Goal: Use online tool/utility: Utilize a website feature to perform a specific function

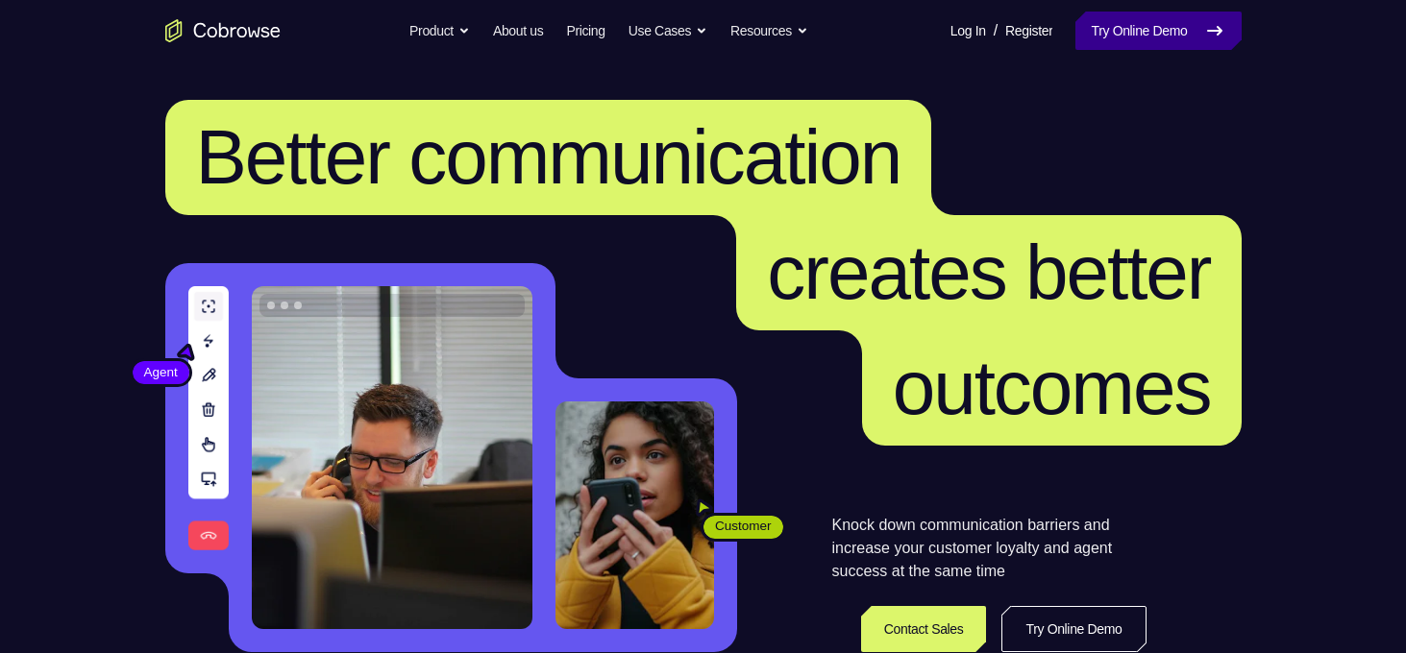
drag, startPoint x: 0, startPoint y: 0, endPoint x: 1091, endPoint y: 20, distance: 1091.6
click at [1091, 20] on link "Try Online Demo" at bounding box center [1157, 31] width 165 height 38
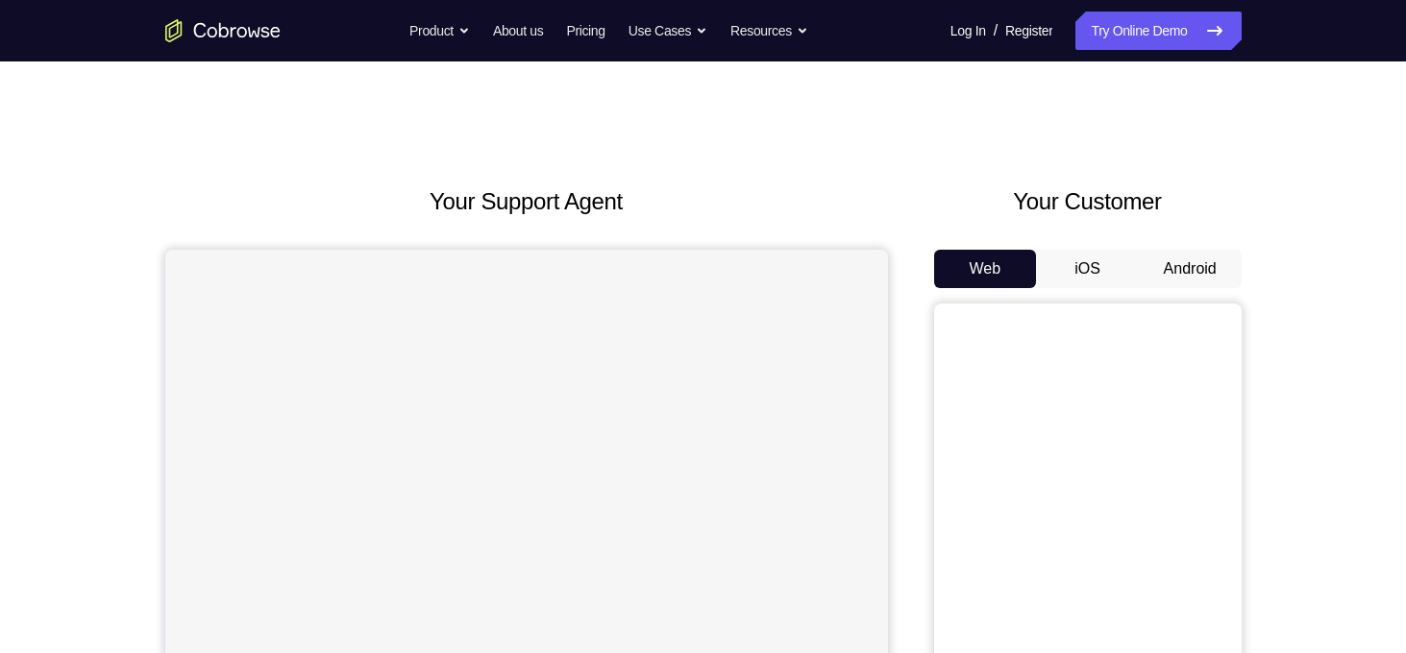
click at [1192, 260] on button "Android" at bounding box center [1189, 269] width 103 height 38
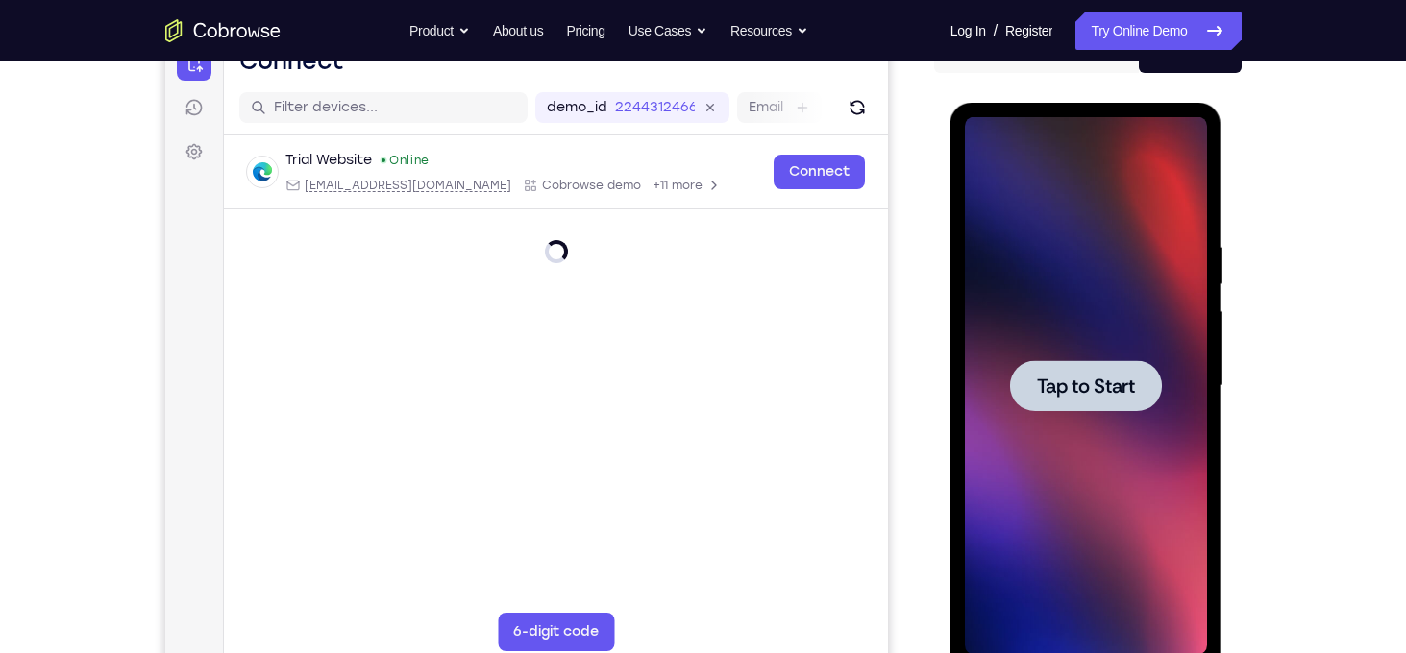
click at [1060, 383] on span "Tap to Start" at bounding box center [1086, 386] width 98 height 19
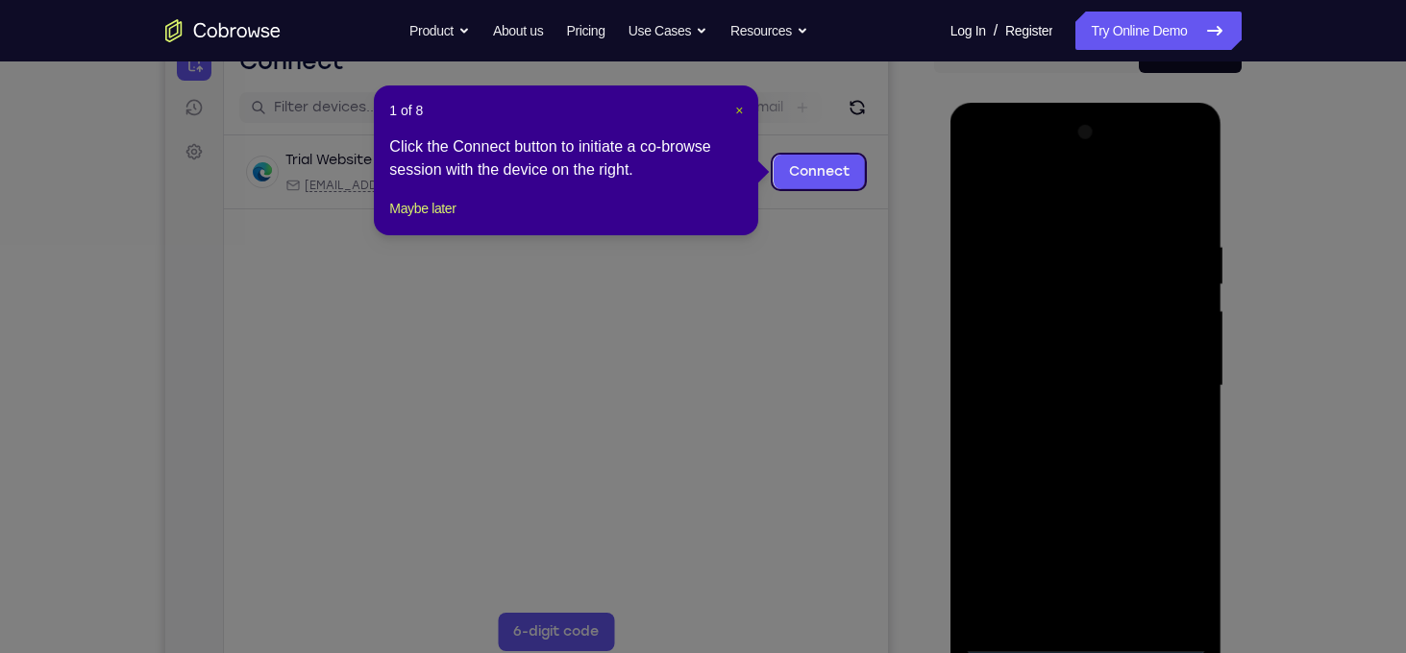
click at [742, 109] on span "×" at bounding box center [739, 110] width 8 height 15
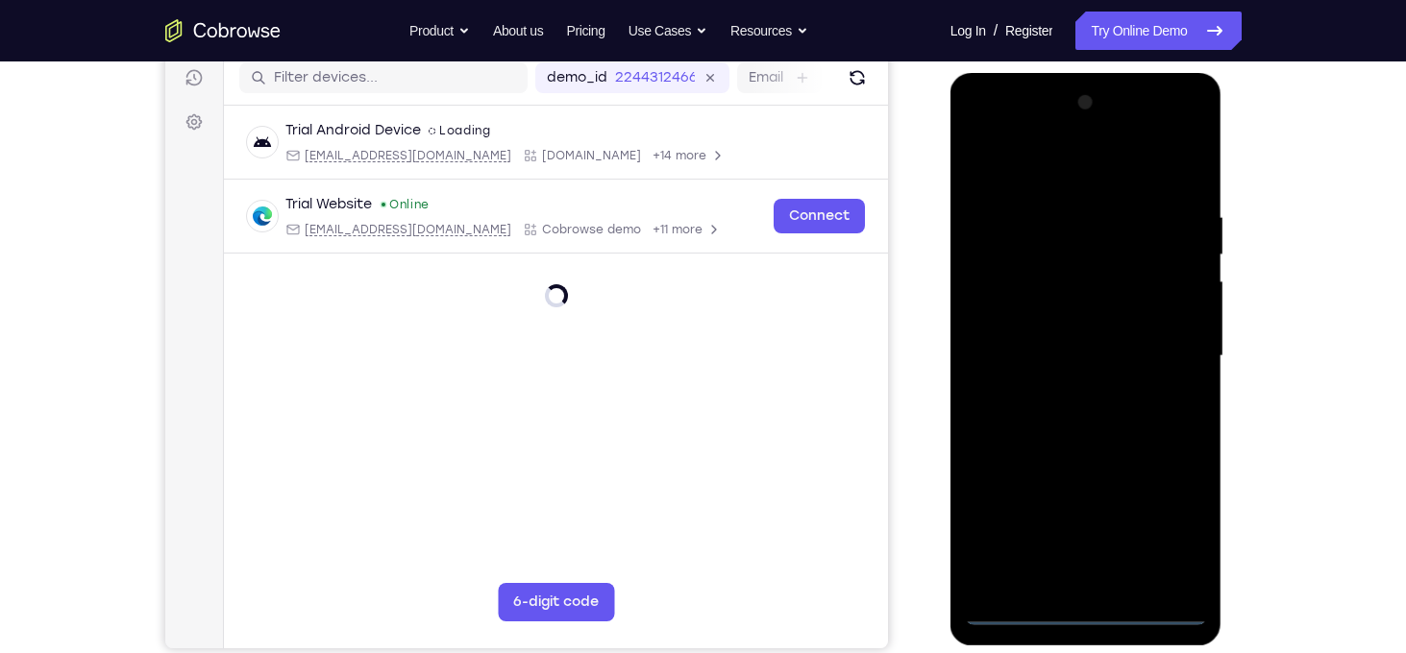
scroll to position [252, 0]
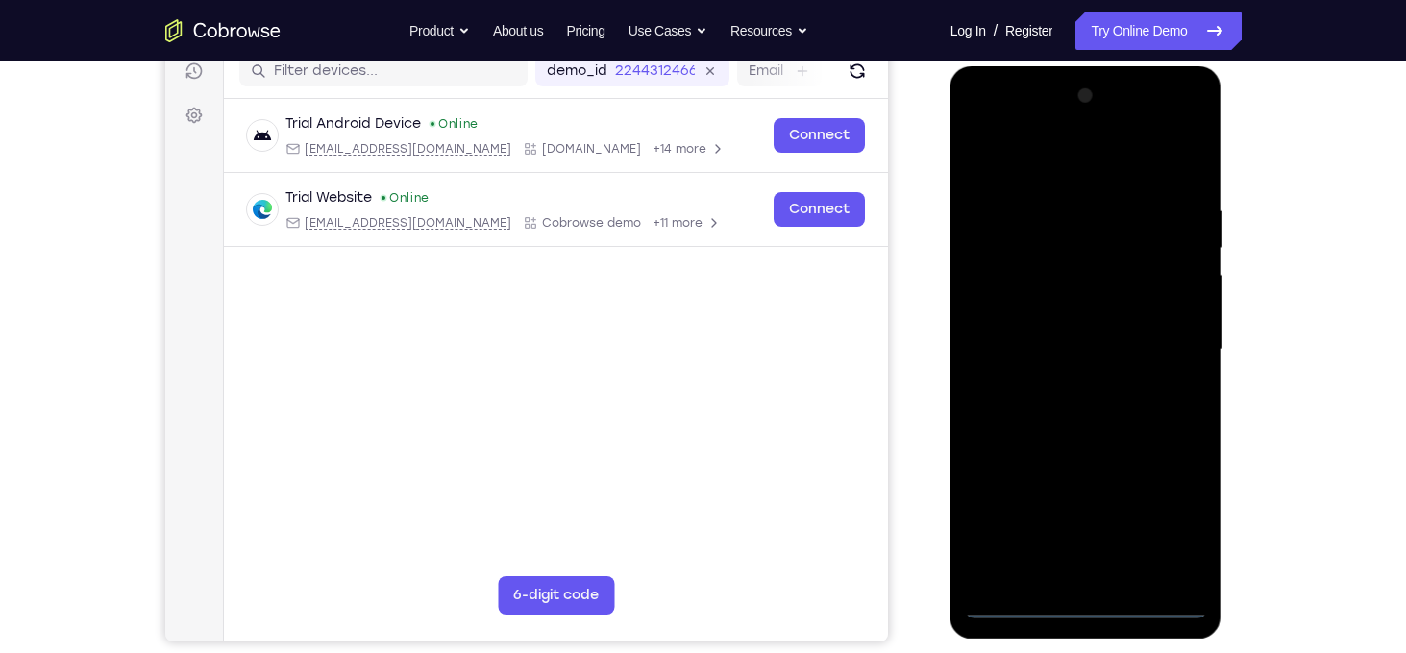
click at [1086, 604] on div at bounding box center [1086, 350] width 242 height 538
click at [1192, 539] on div at bounding box center [1086, 350] width 242 height 538
click at [1177, 525] on div at bounding box center [1086, 350] width 242 height 538
click at [1015, 174] on div at bounding box center [1086, 350] width 242 height 538
click at [1166, 343] on div at bounding box center [1086, 350] width 242 height 538
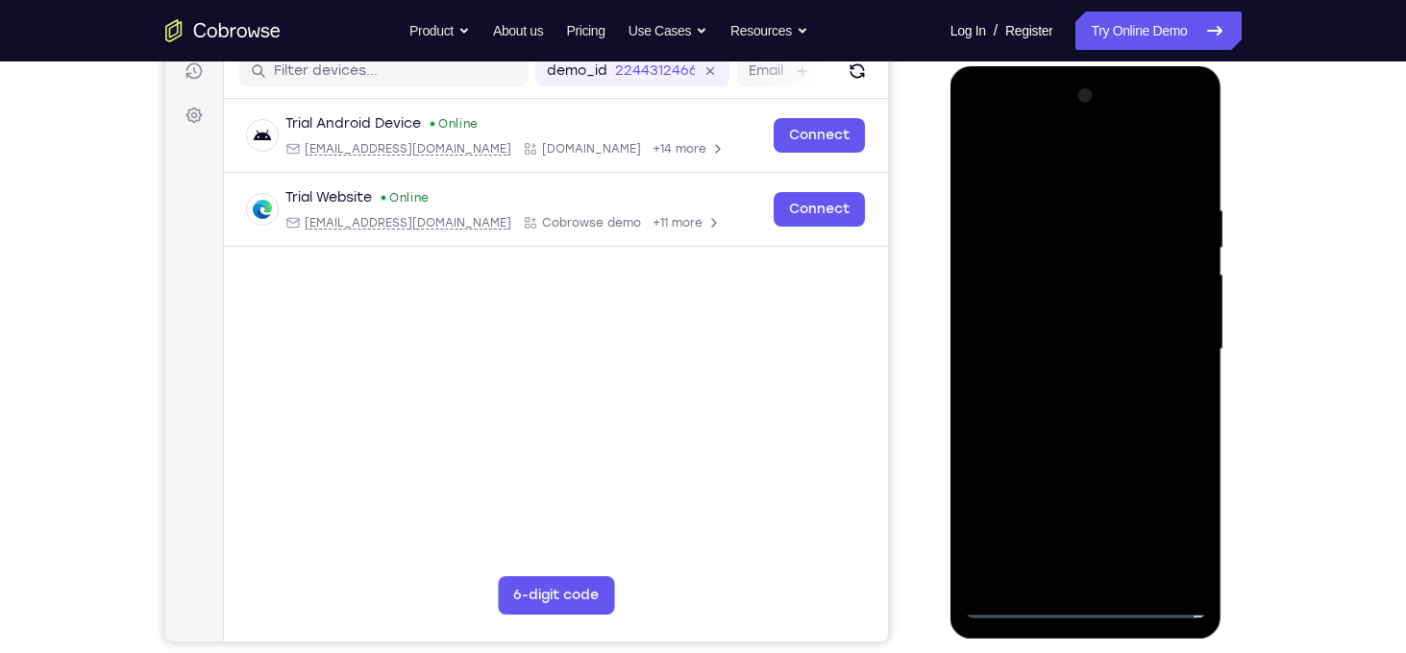
click at [1084, 527] on div at bounding box center [1086, 350] width 242 height 538
click at [1064, 387] on div at bounding box center [1086, 350] width 242 height 538
click at [1056, 315] on div at bounding box center [1086, 350] width 242 height 538
click at [1052, 344] on div at bounding box center [1086, 350] width 242 height 538
click at [1066, 385] on div at bounding box center [1086, 350] width 242 height 538
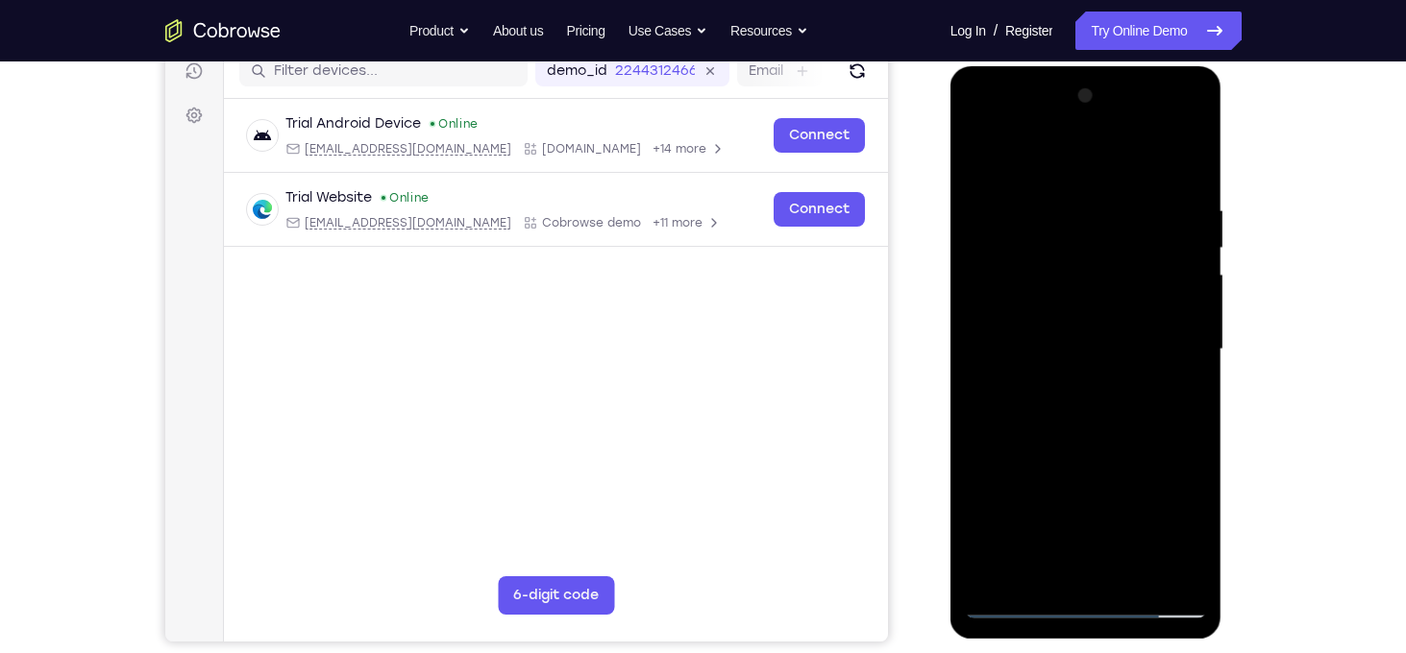
click at [1085, 308] on div at bounding box center [1086, 350] width 242 height 538
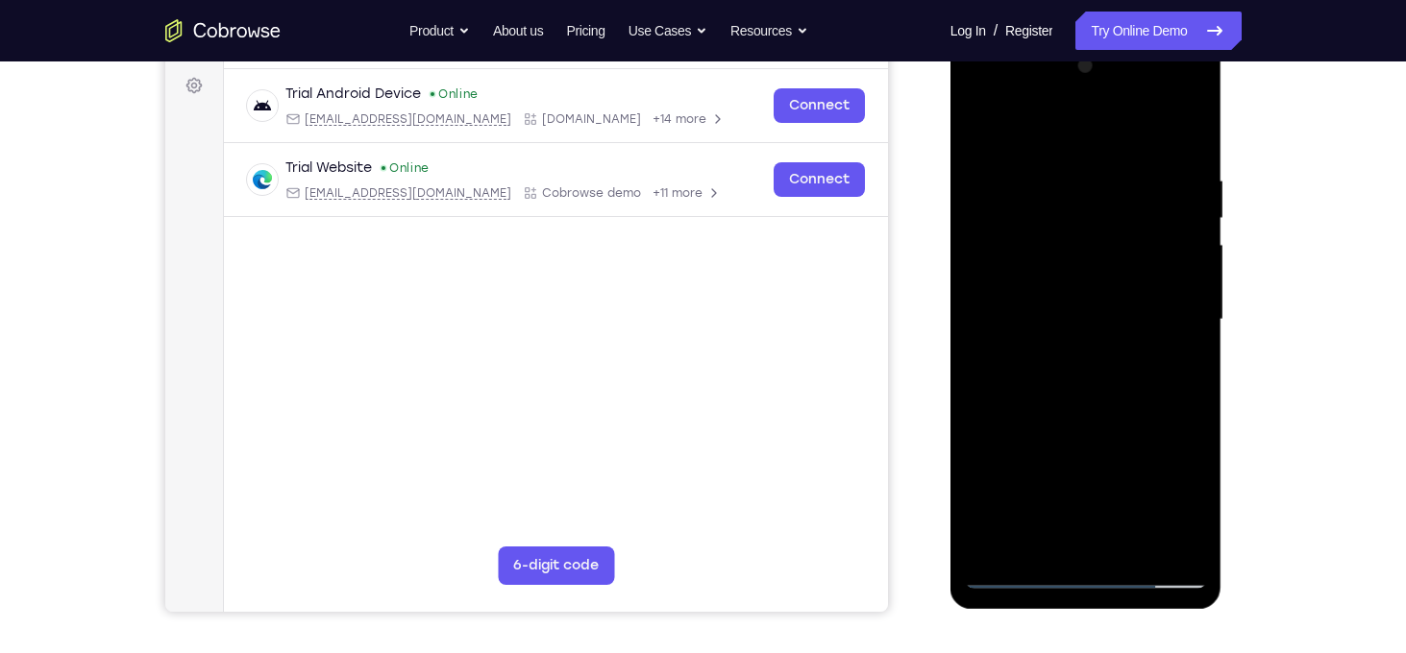
scroll to position [299, 0]
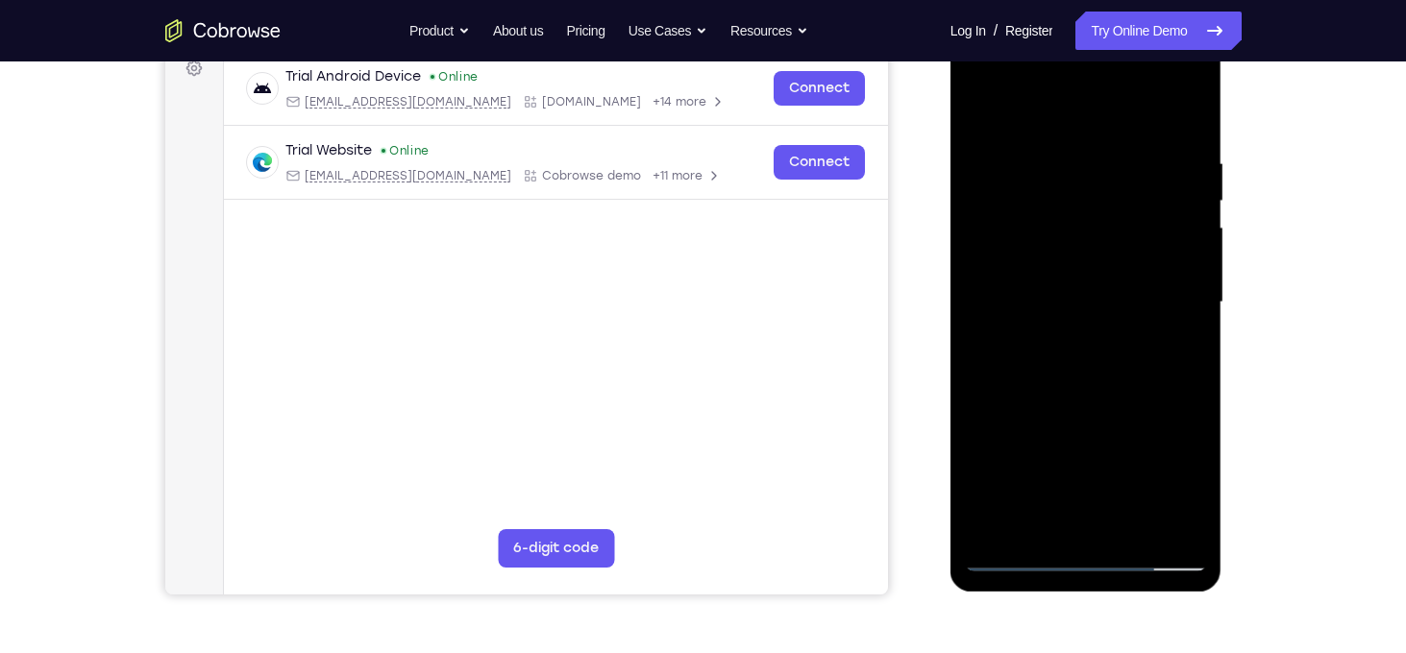
click at [1128, 529] on div at bounding box center [1086, 303] width 242 height 538
click at [1084, 375] on div at bounding box center [1086, 303] width 242 height 538
click at [1118, 372] on div at bounding box center [1086, 303] width 242 height 538
click at [1176, 330] on div at bounding box center [1086, 303] width 242 height 538
click at [1110, 324] on div at bounding box center [1086, 303] width 242 height 538
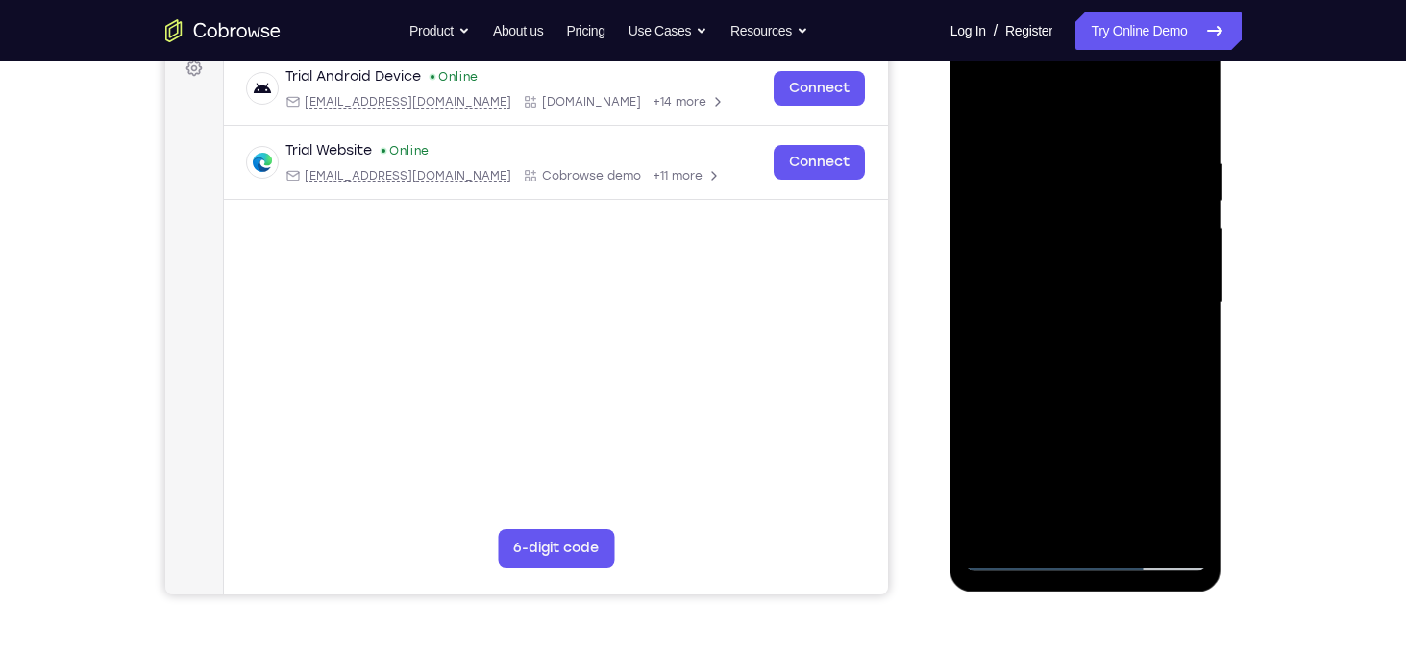
click at [1048, 381] on div at bounding box center [1086, 303] width 242 height 538
click at [1191, 110] on div at bounding box center [1086, 303] width 242 height 538
click at [983, 107] on div at bounding box center [1086, 303] width 242 height 538
click at [1058, 382] on div at bounding box center [1086, 303] width 242 height 538
click at [1173, 355] on div at bounding box center [1086, 303] width 242 height 538
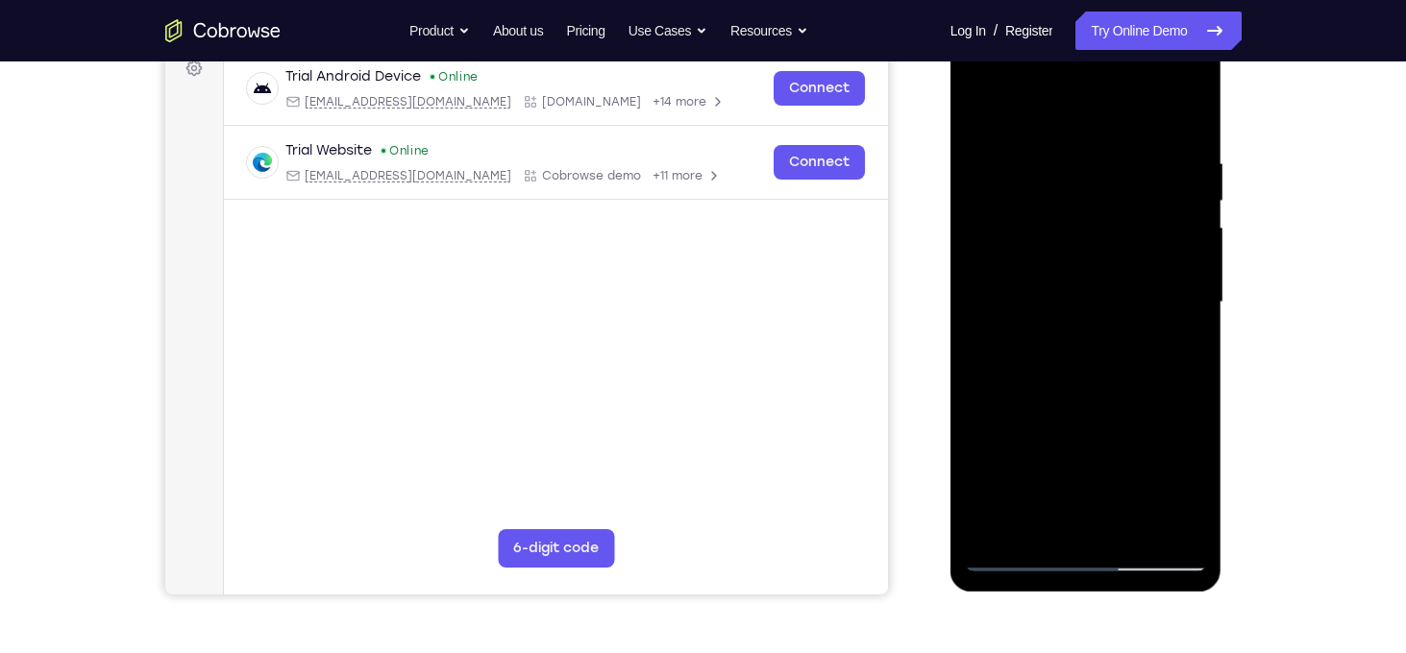
click at [1025, 105] on div at bounding box center [1086, 303] width 242 height 538
click at [983, 108] on div at bounding box center [1086, 303] width 242 height 538
click at [983, 115] on div at bounding box center [1086, 303] width 242 height 538
click at [1056, 375] on div at bounding box center [1086, 303] width 242 height 538
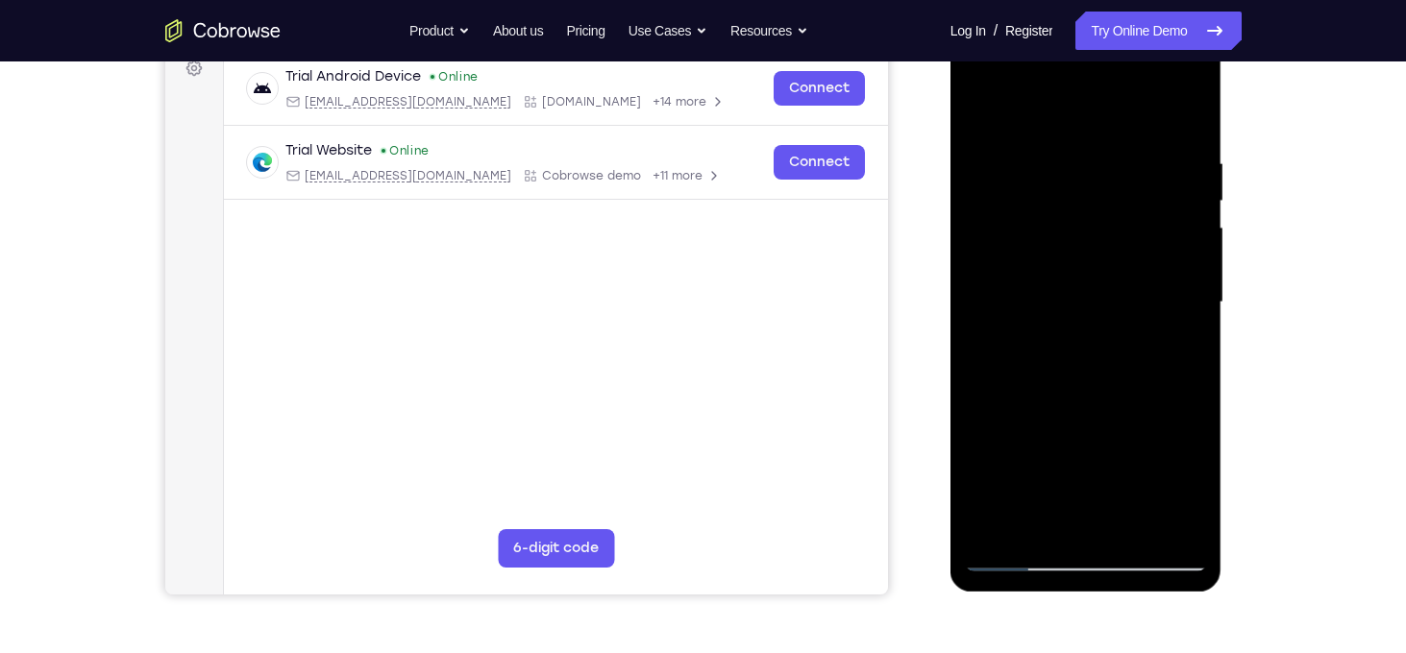
click at [1042, 260] on div at bounding box center [1086, 303] width 242 height 538
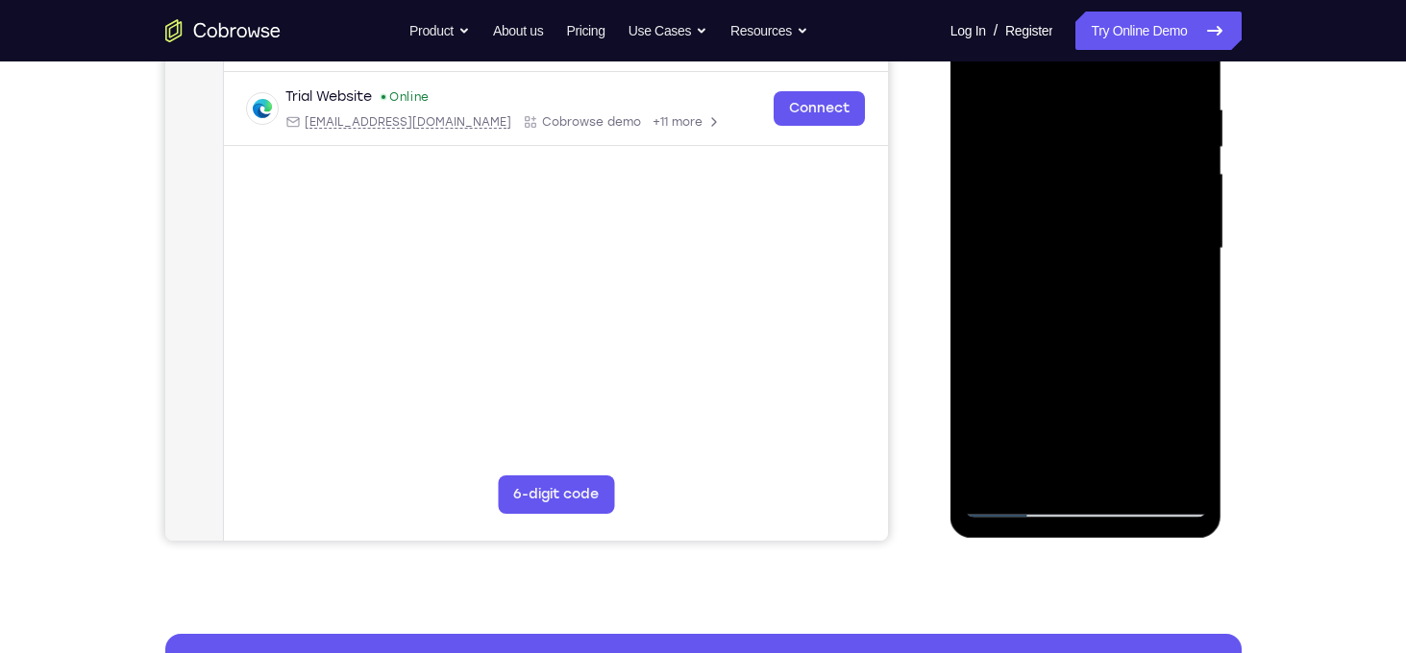
scroll to position [281, 0]
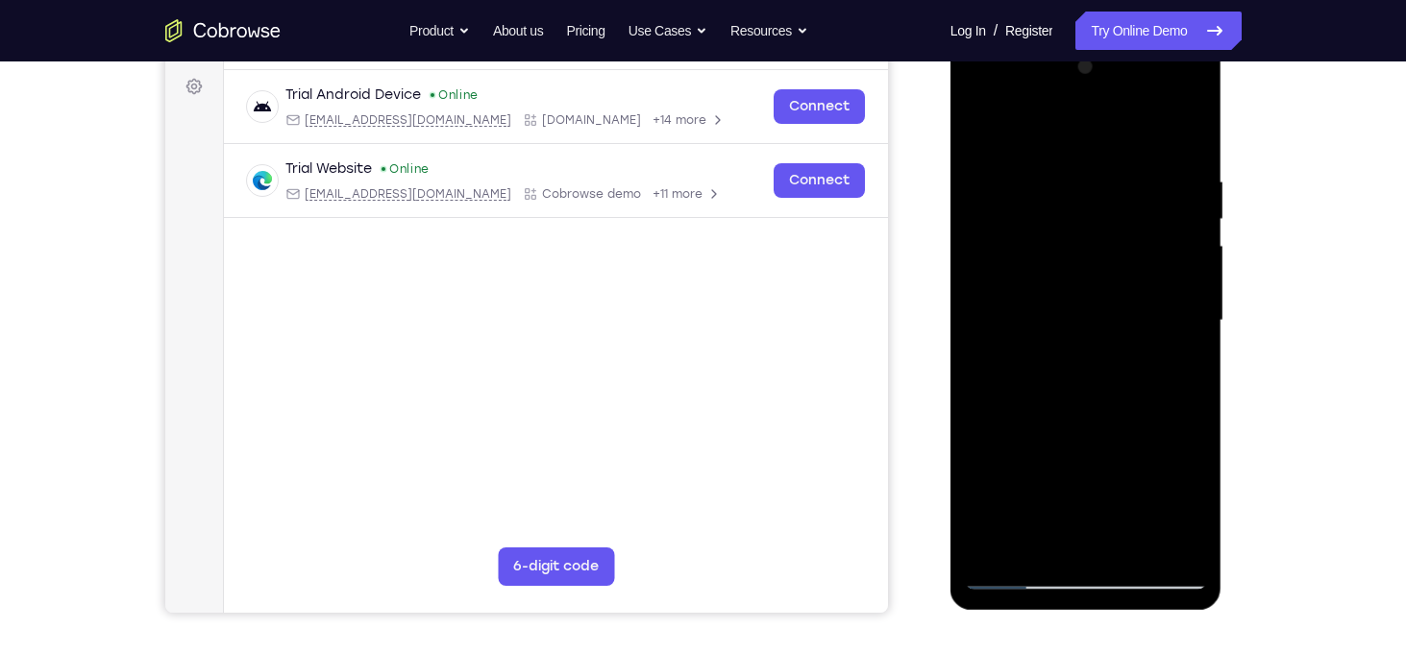
click at [1191, 125] on div at bounding box center [1086, 321] width 242 height 538
click at [981, 128] on div at bounding box center [1086, 321] width 242 height 538
drag, startPoint x: 1134, startPoint y: 427, endPoint x: 1145, endPoint y: 356, distance: 71.1
click at [1145, 356] on div at bounding box center [1086, 321] width 242 height 538
click at [1055, 373] on div at bounding box center [1086, 321] width 242 height 538
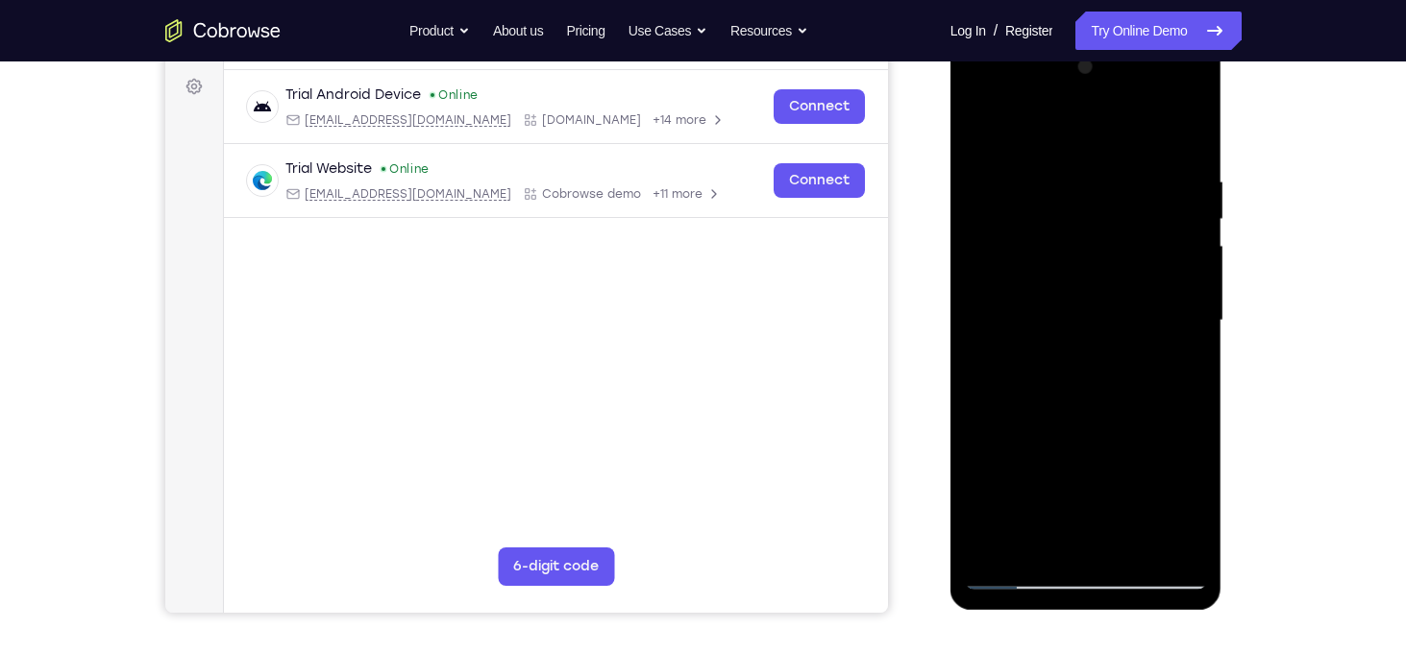
click at [976, 135] on div at bounding box center [1086, 321] width 242 height 538
drag, startPoint x: 1092, startPoint y: 305, endPoint x: 1097, endPoint y: 415, distance: 110.6
click at [1097, 415] on div at bounding box center [1086, 321] width 242 height 538
click at [1162, 150] on div at bounding box center [1086, 321] width 242 height 538
click at [988, 132] on div at bounding box center [1086, 321] width 242 height 538
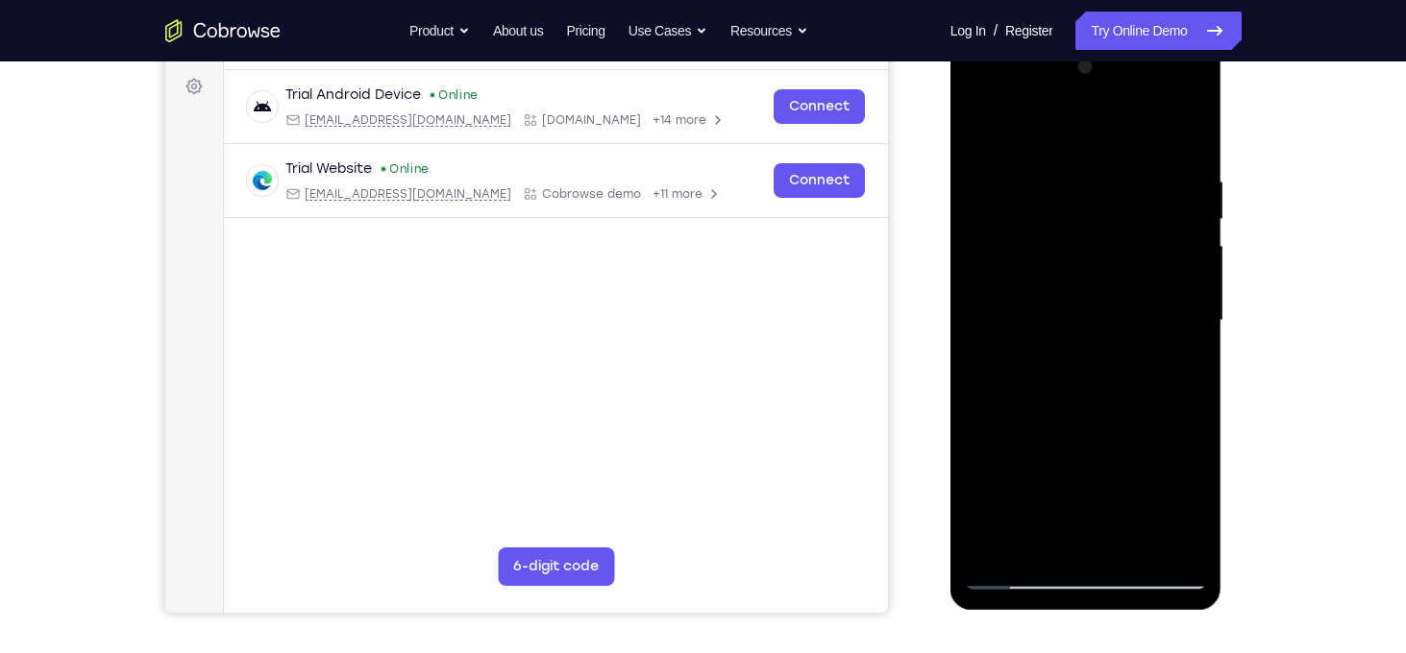
click at [1077, 359] on div at bounding box center [1086, 321] width 242 height 538
click at [1174, 366] on div at bounding box center [1086, 321] width 242 height 538
click at [984, 130] on div at bounding box center [1086, 321] width 242 height 538
drag, startPoint x: 1050, startPoint y: 487, endPoint x: 1102, endPoint y: 321, distance: 174.1
click at [1102, 321] on div at bounding box center [1086, 321] width 242 height 538
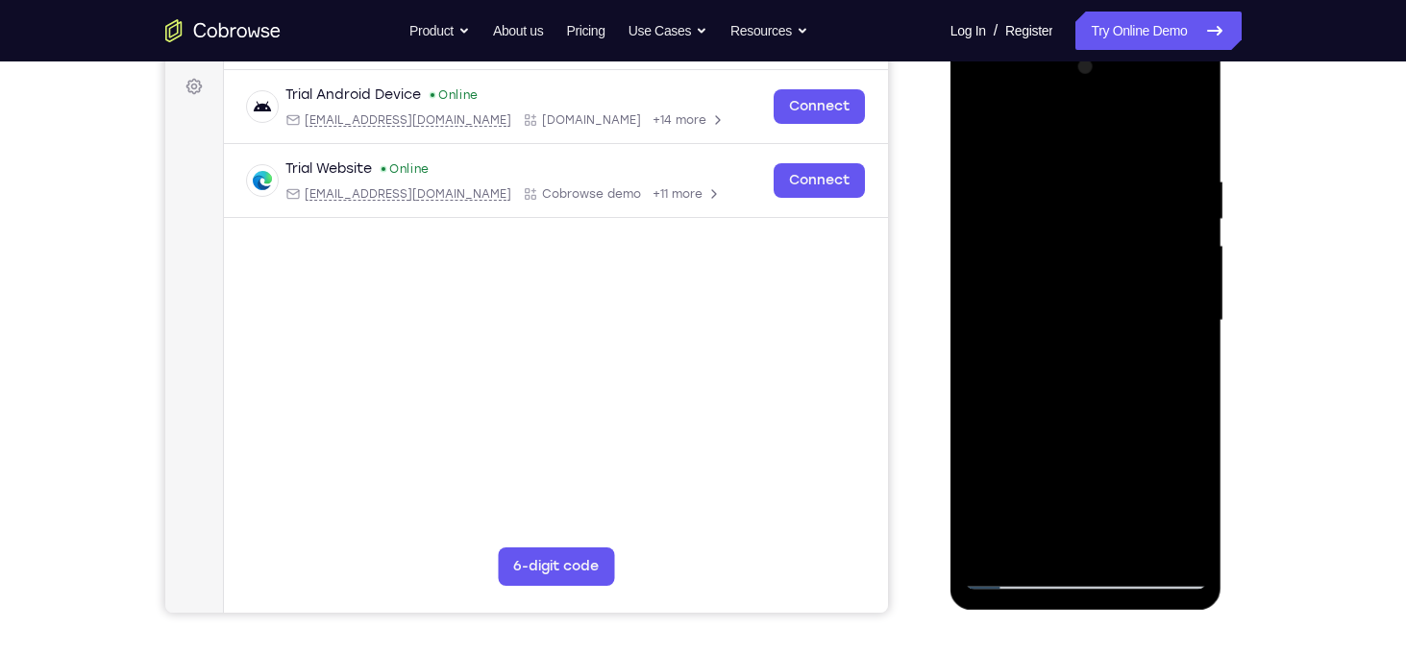
click at [981, 125] on div at bounding box center [1086, 321] width 242 height 538
click at [1059, 184] on div at bounding box center [1086, 321] width 242 height 538
click at [1184, 134] on div at bounding box center [1086, 321] width 242 height 538
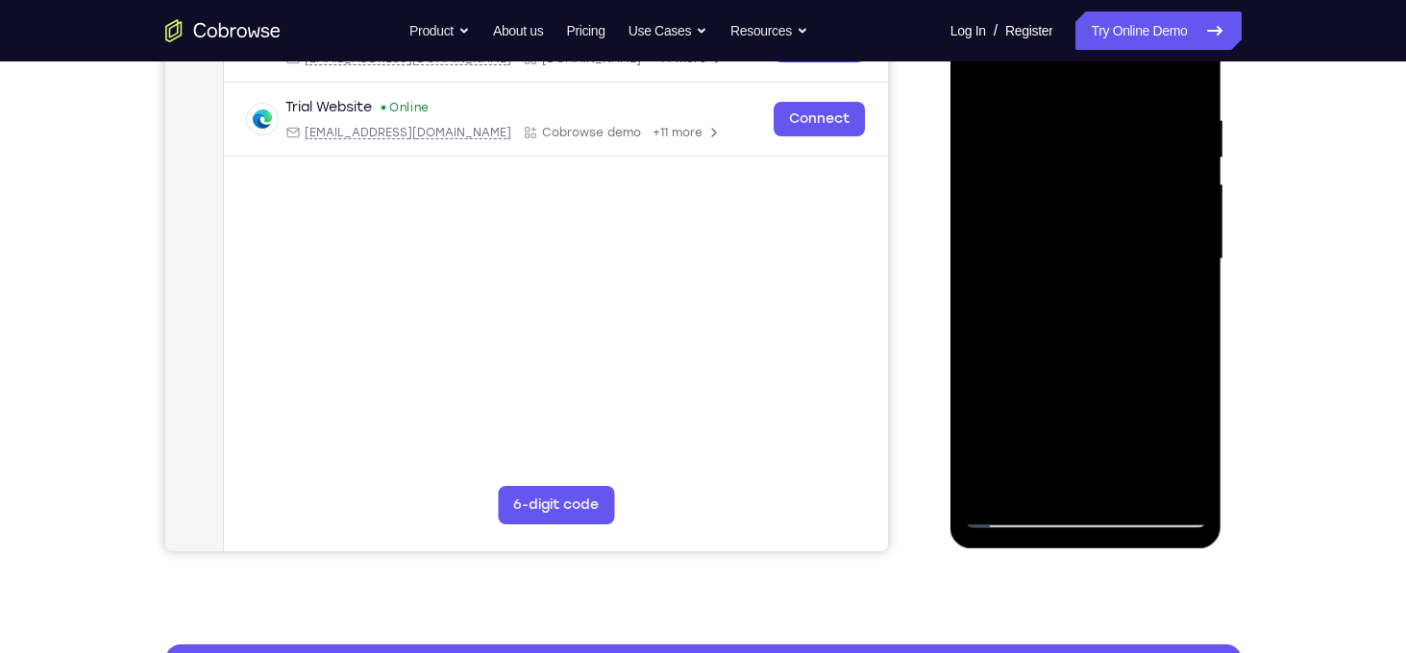
scroll to position [343, 0]
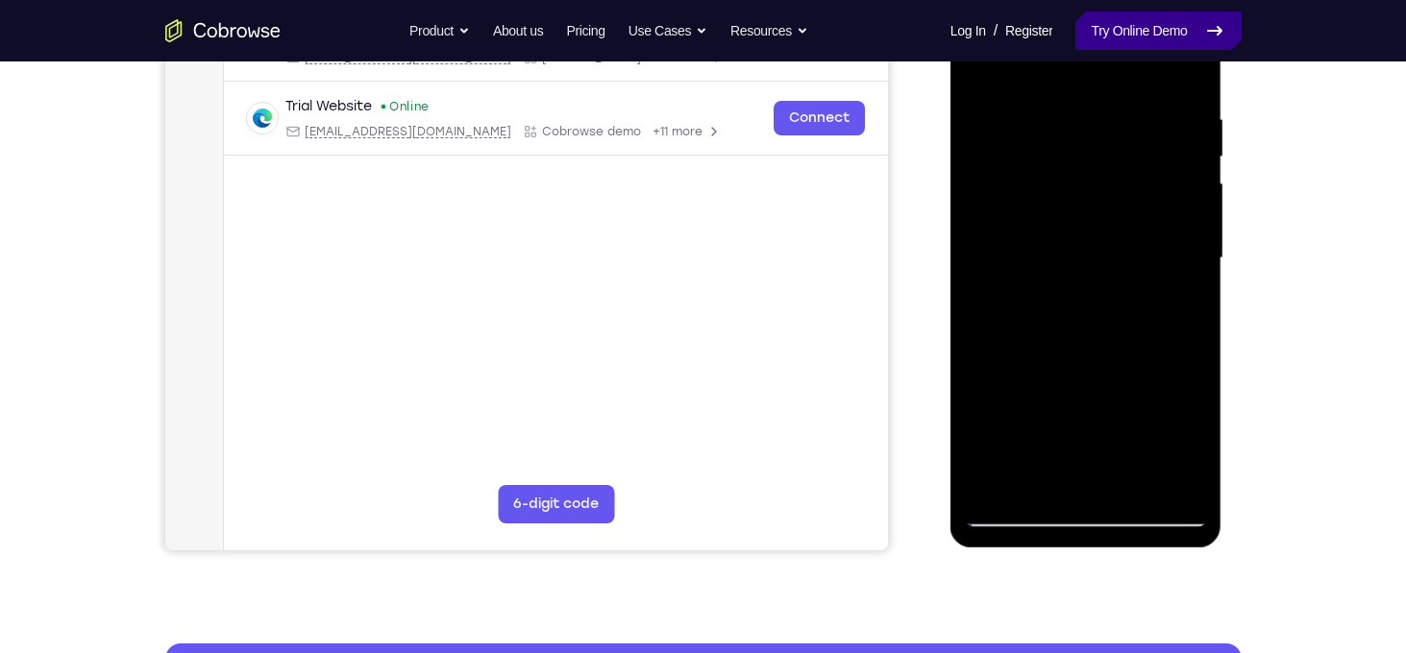
click at [1196, 24] on link "Try Online Demo" at bounding box center [1157, 31] width 165 height 38
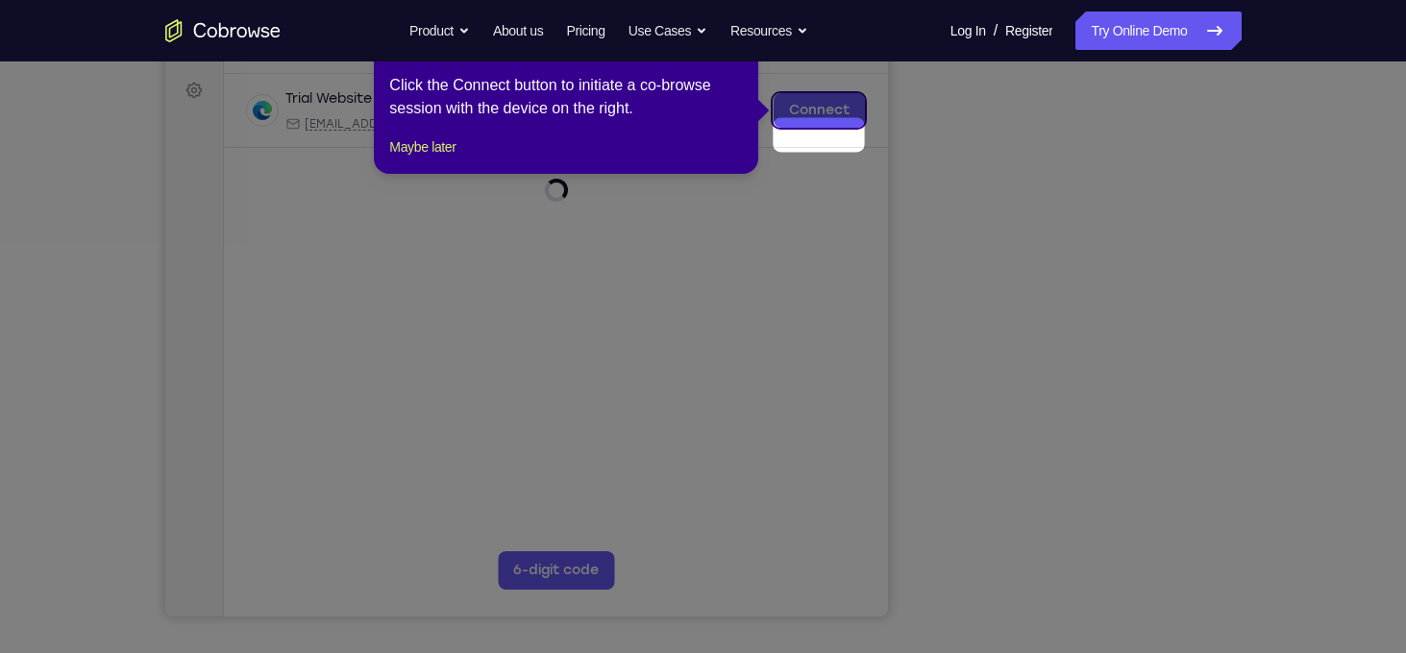
scroll to position [246, 0]
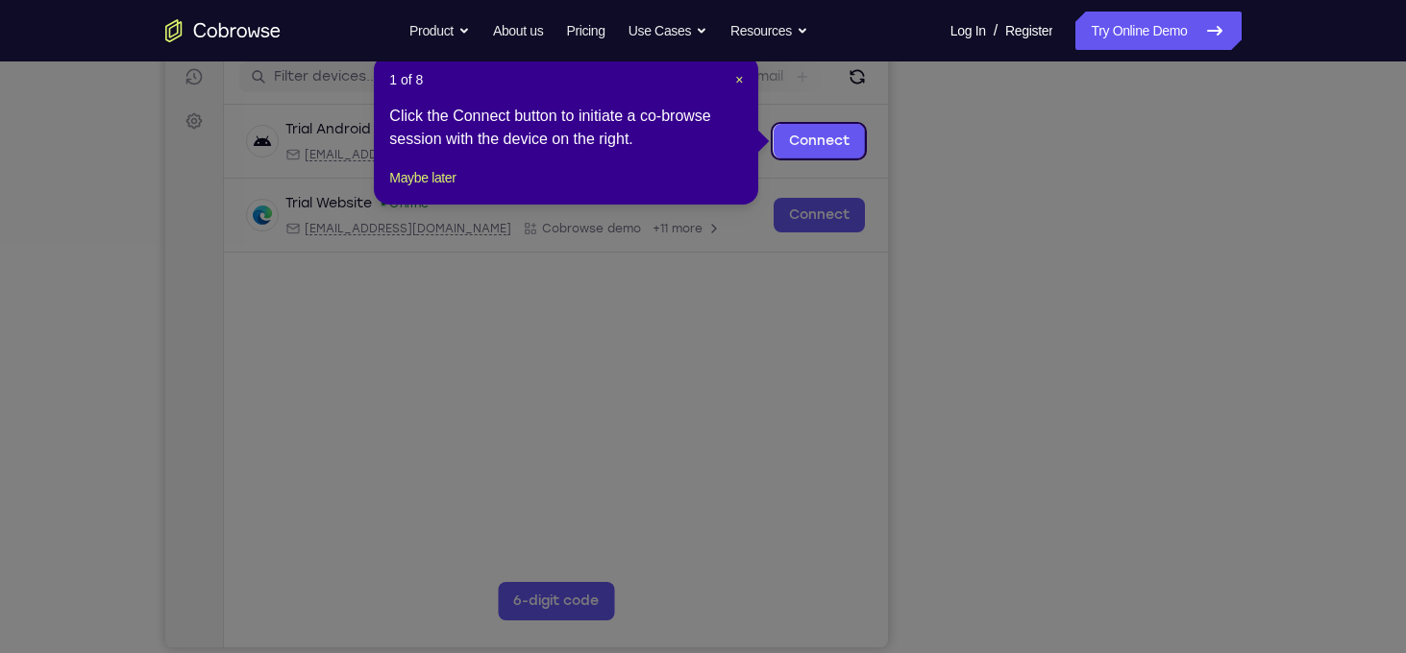
drag, startPoint x: 735, startPoint y: 76, endPoint x: 1086, endPoint y: 530, distance: 574.0
click at [738, 82] on span "×" at bounding box center [739, 79] width 8 height 15
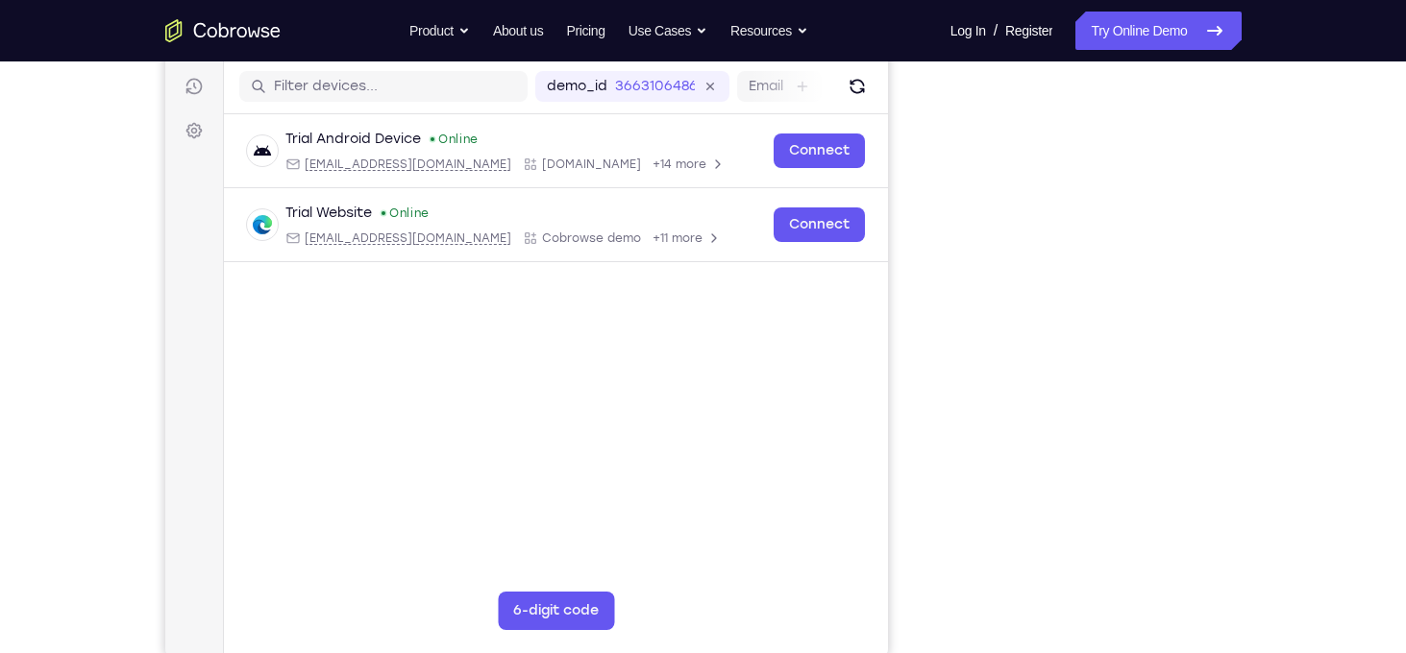
scroll to position [237, 0]
